Goal: Download file/media

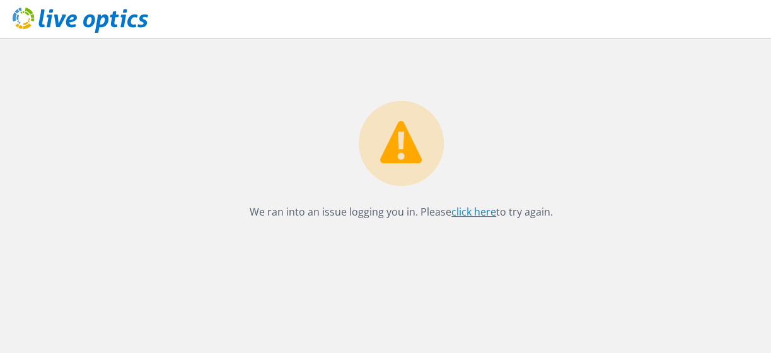
click at [479, 210] on link "click here" at bounding box center [473, 212] width 45 height 14
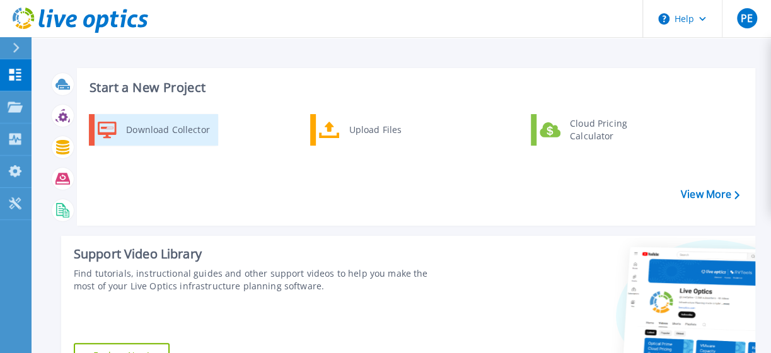
click at [146, 128] on div "Download Collector" at bounding box center [167, 129] width 95 height 25
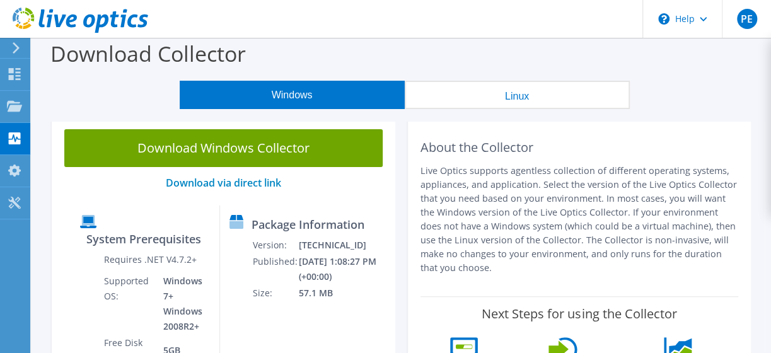
scroll to position [63, 0]
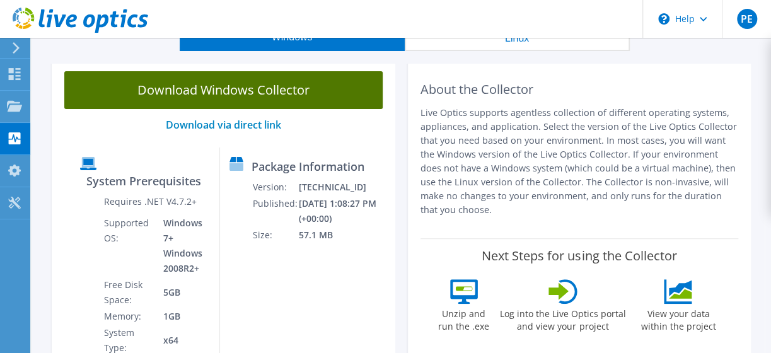
click at [282, 82] on link "Download Windows Collector" at bounding box center [223, 90] width 318 height 38
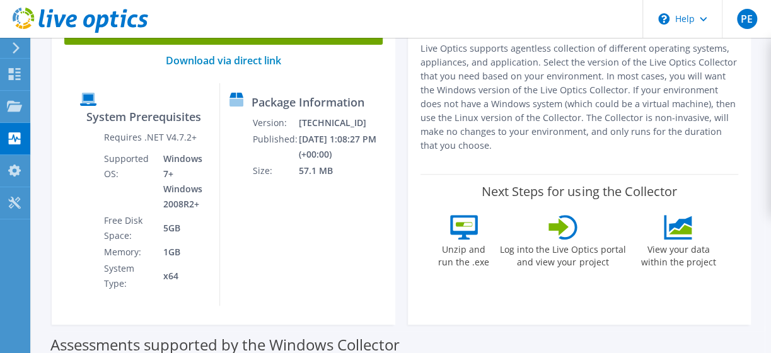
scroll to position [126, 0]
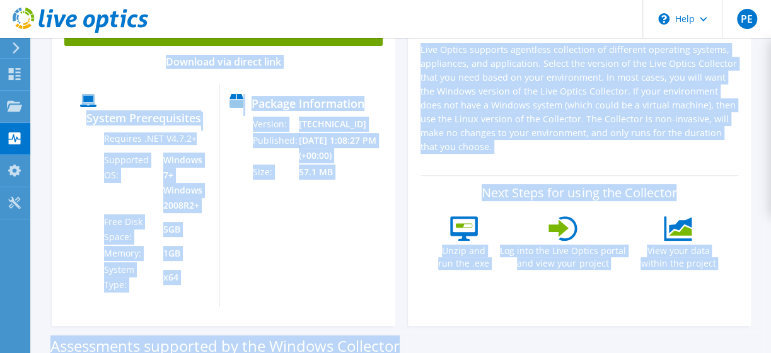
click at [0, 227] on html "PE End User Paul Eastman dxc.Paul.Eastman@gdbiw.com GENERAL DYNAMICS - INFO TEC…" at bounding box center [385, 50] width 771 height 353
click at [505, 327] on div "Assessments supported by the Windows Collector" at bounding box center [400, 343] width 701 height 32
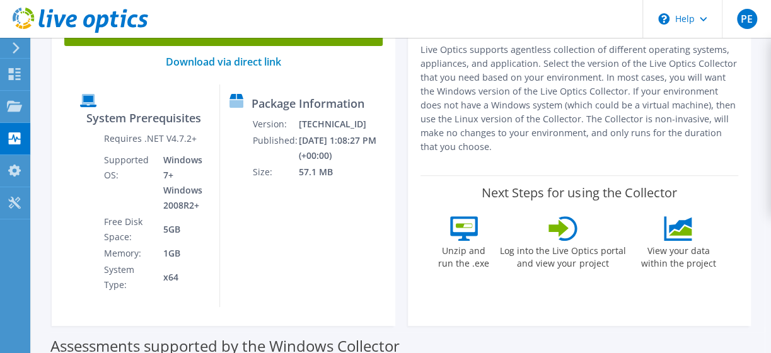
click at [277, 340] on label "Assessments supported by the Windows Collector" at bounding box center [224, 346] width 349 height 13
